Goal: Communication & Community: Share content

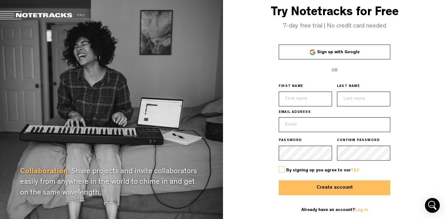
click at [321, 50] on span "Sign up with Google" at bounding box center [338, 52] width 42 height 4
click at [363, 14] on h3 "Try Notetracks for Free" at bounding box center [334, 13] width 223 height 14
click at [361, 212] on link "Log in" at bounding box center [361, 210] width 13 height 4
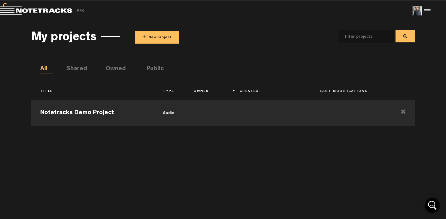
click at [353, 69] on ul "All Shared Owned Public" at bounding box center [227, 69] width 374 height 9
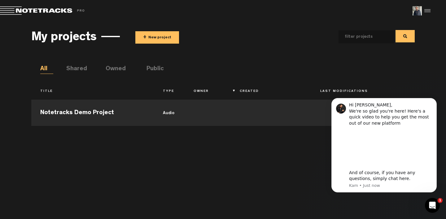
click at [79, 71] on li "Shared" at bounding box center [72, 69] width 13 height 9
click at [432, 101] on button "Dismiss notification" at bounding box center [435, 100] width 8 height 8
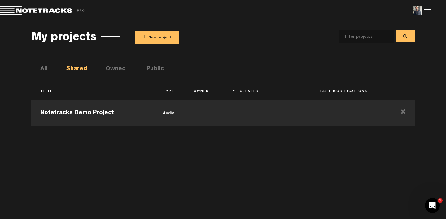
click at [156, 73] on li "Public" at bounding box center [152, 69] width 13 height 9
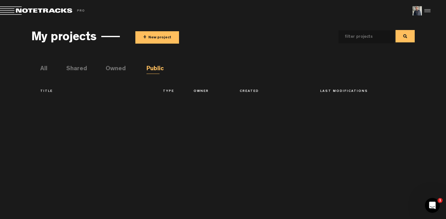
click at [86, 66] on ul "All Shared Owned Public" at bounding box center [227, 69] width 374 height 9
click at [79, 70] on li "Shared" at bounding box center [72, 69] width 13 height 9
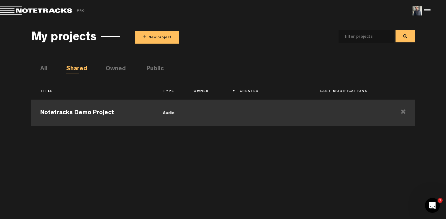
click at [77, 111] on td "Notetracks Demo Project" at bounding box center [92, 112] width 123 height 28
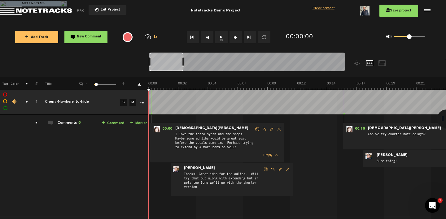
click at [425, 11] on div at bounding box center [426, 10] width 9 height 9
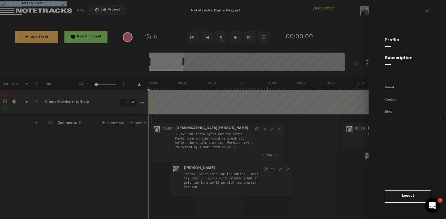
click at [330, 42] on md-backdrop at bounding box center [223, 109] width 446 height 219
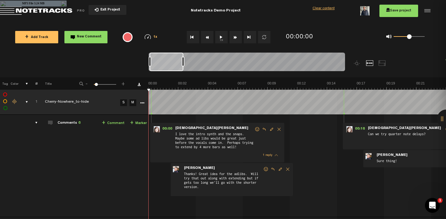
click at [388, 14] on button "Save project" at bounding box center [398, 11] width 39 height 12
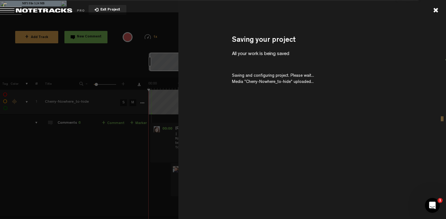
click at [437, 12] on div at bounding box center [436, 10] width 6 height 6
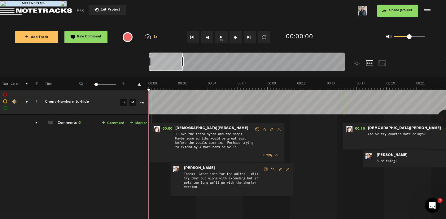
click at [63, 4] on img at bounding box center [63, 3] width 5 height 5
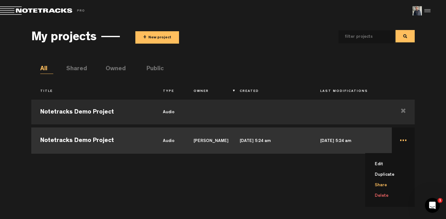
click at [386, 183] on li "Share" at bounding box center [393, 185] width 42 height 11
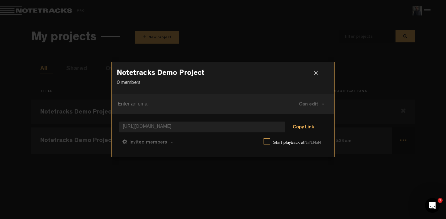
click at [302, 128] on button "Copy Link" at bounding box center [303, 127] width 34 height 12
click at [152, 141] on button "Anyone" at bounding box center [137, 142] width 36 height 15
click at [192, 141] on button "Can comment" at bounding box center [178, 142] width 44 height 15
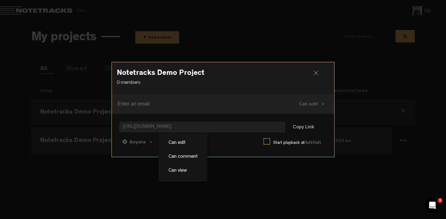
click at [216, 143] on div "Anyone Anyone Invited members Can comment Can edit Can comment Can view Link co…" at bounding box center [222, 142] width 207 height 15
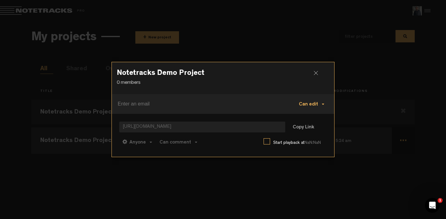
click at [300, 109] on button "Can edit" at bounding box center [312, 104] width 38 height 15
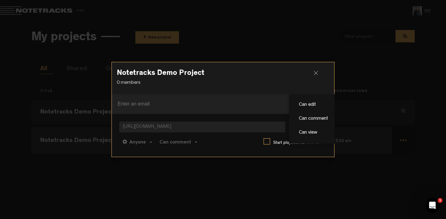
click at [316, 73] on div at bounding box center [318, 75] width 9 height 9
